Goal: Information Seeking & Learning: Find specific fact

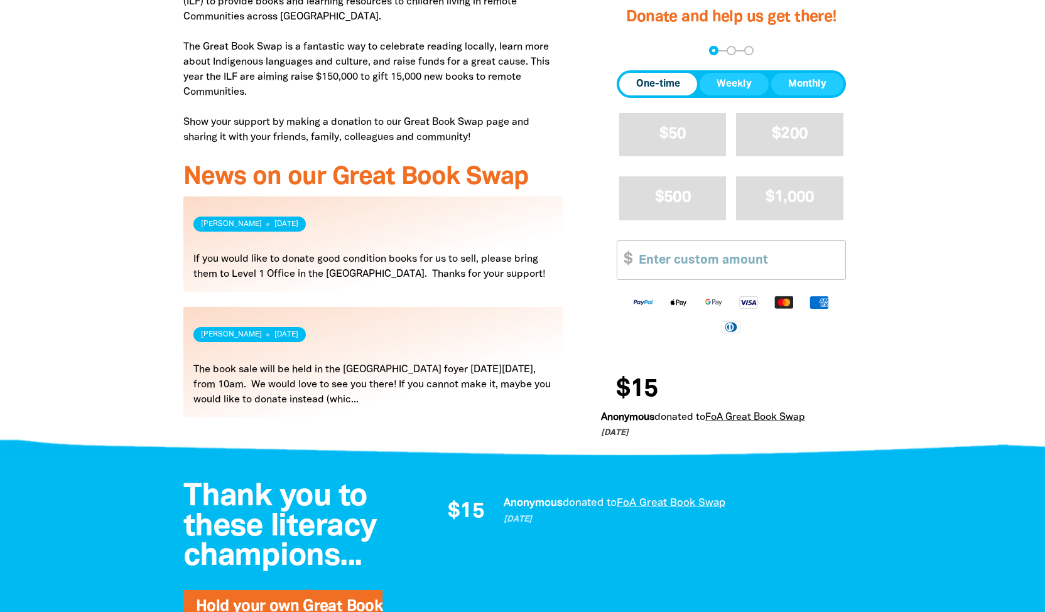
scroll to position [482, 0]
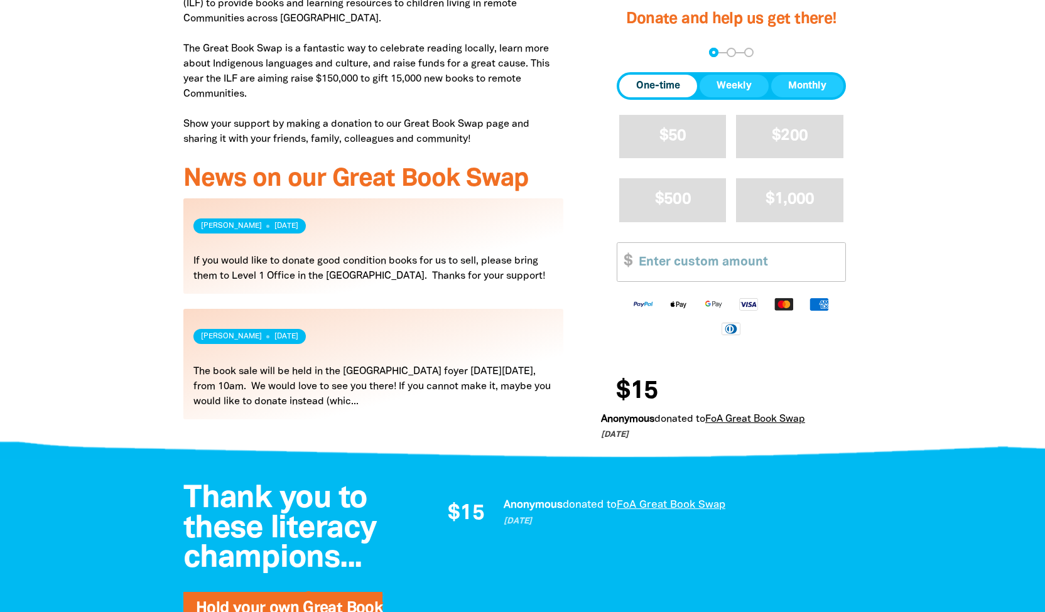
click at [196, 367] on link "Read more" at bounding box center [373, 364] width 380 height 110
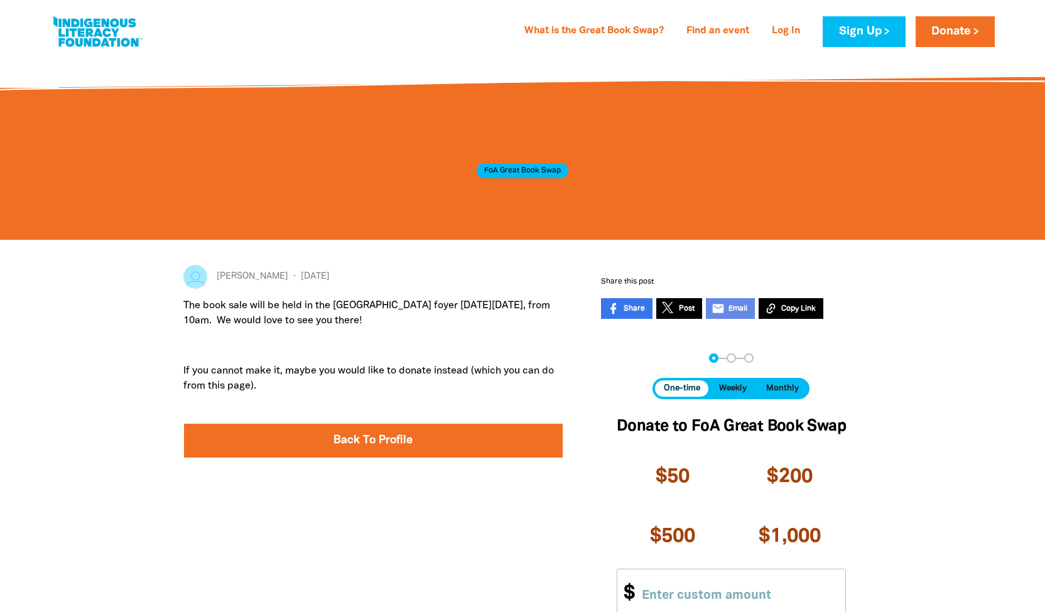
drag, startPoint x: 183, startPoint y: 303, endPoint x: 453, endPoint y: 320, distance: 270.5
click at [453, 320] on div "[PERSON_NAME] [DATE] The book sale will be held in the [GEOGRAPHIC_DATA] foyer …" at bounding box center [372, 494] width 417 height 458
copy p "The book sale will be held in the [GEOGRAPHIC_DATA] foyer [DATE][DATE], from 10…"
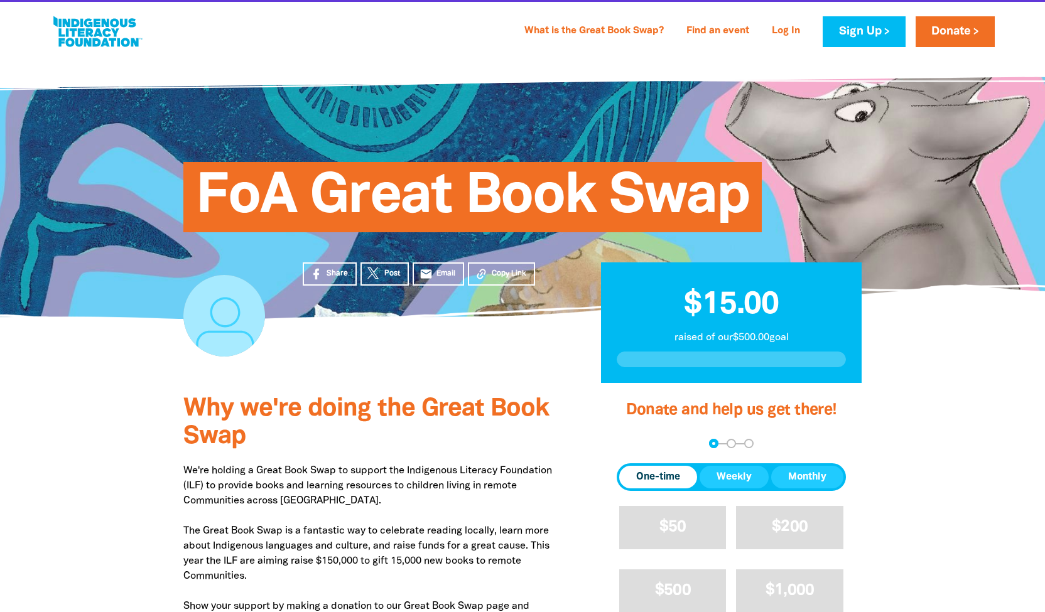
scroll to position [482, 0]
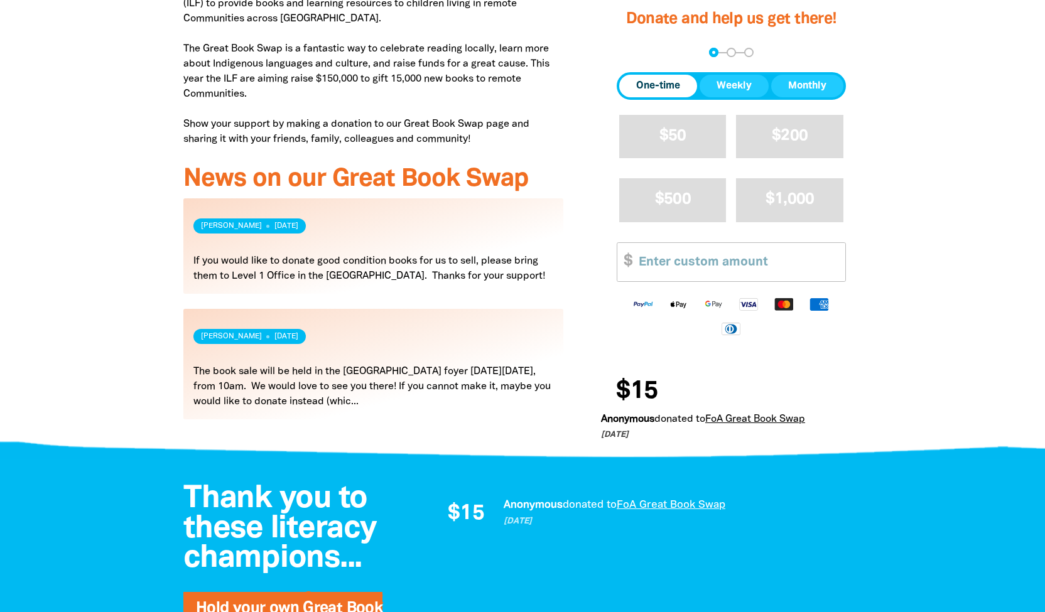
click at [203, 264] on link "Read more" at bounding box center [373, 245] width 380 height 95
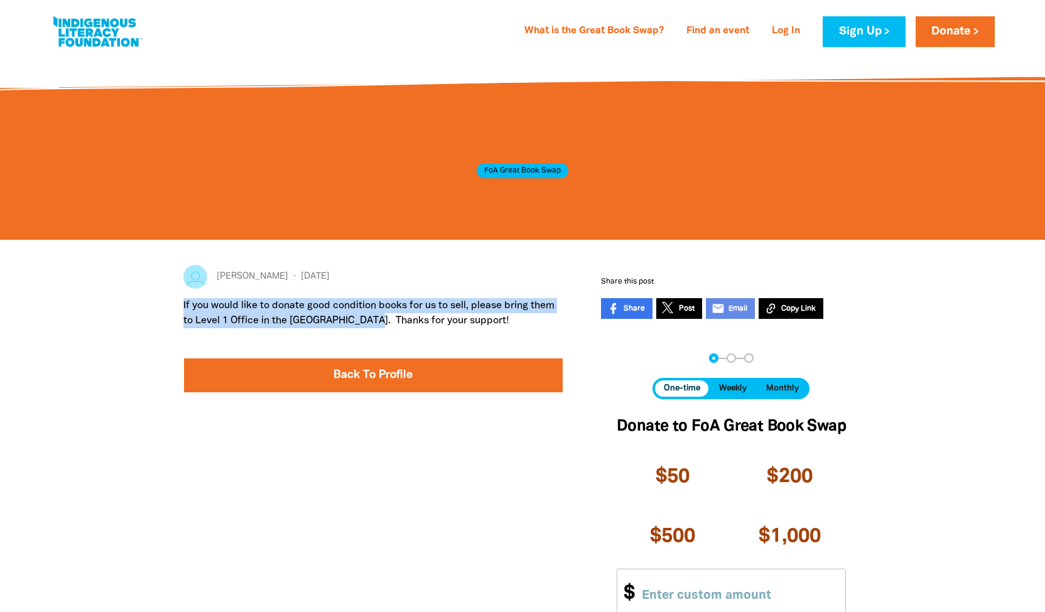
drag, startPoint x: 183, startPoint y: 304, endPoint x: 363, endPoint y: 322, distance: 181.1
click at [363, 322] on div "[PERSON_NAME] [DATE] If you would like to donate good condition books for us to…" at bounding box center [372, 494] width 417 height 458
copy p "If you would like to donate good condition books for us to sell, please bring t…"
